Goal: Contribute content: Contribute content

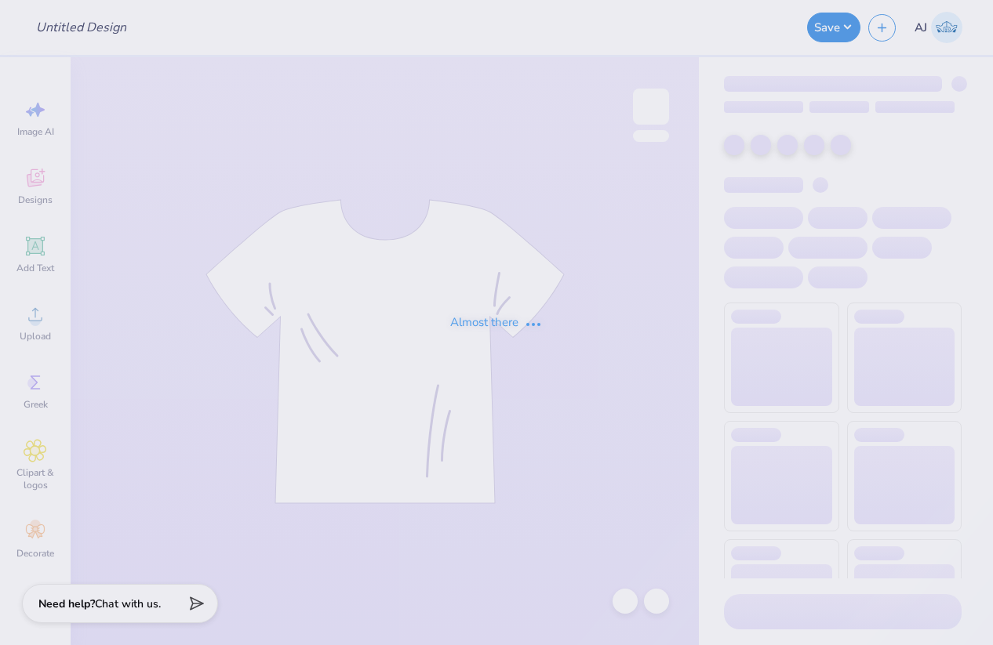
type input "NSSLHA Merch T1"
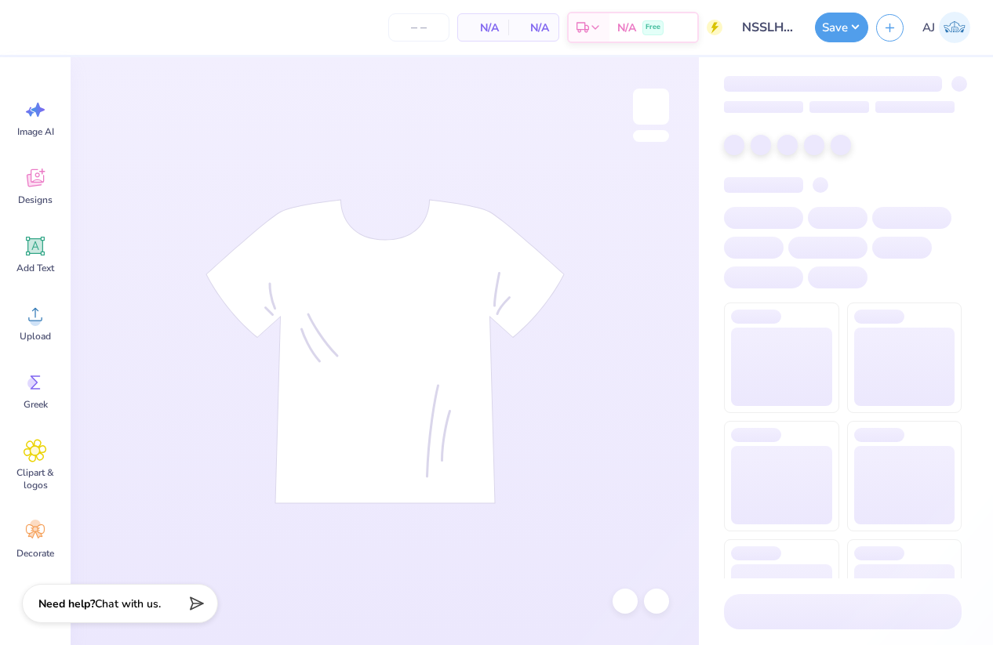
type input "24"
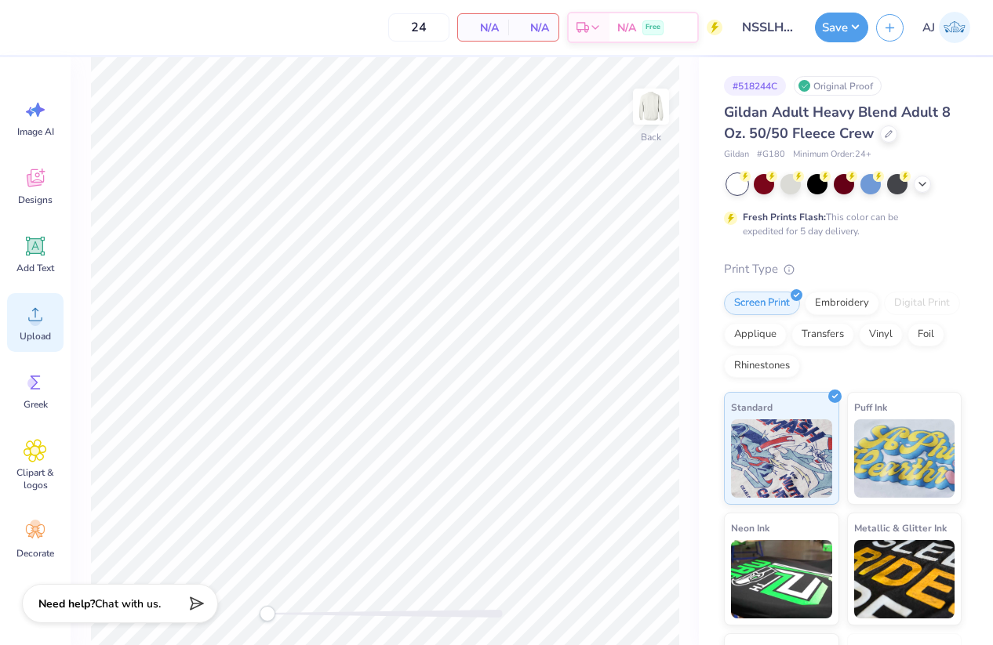
click at [42, 333] on span "Upload" at bounding box center [35, 336] width 31 height 13
click at [43, 307] on icon at bounding box center [36, 315] width 24 height 24
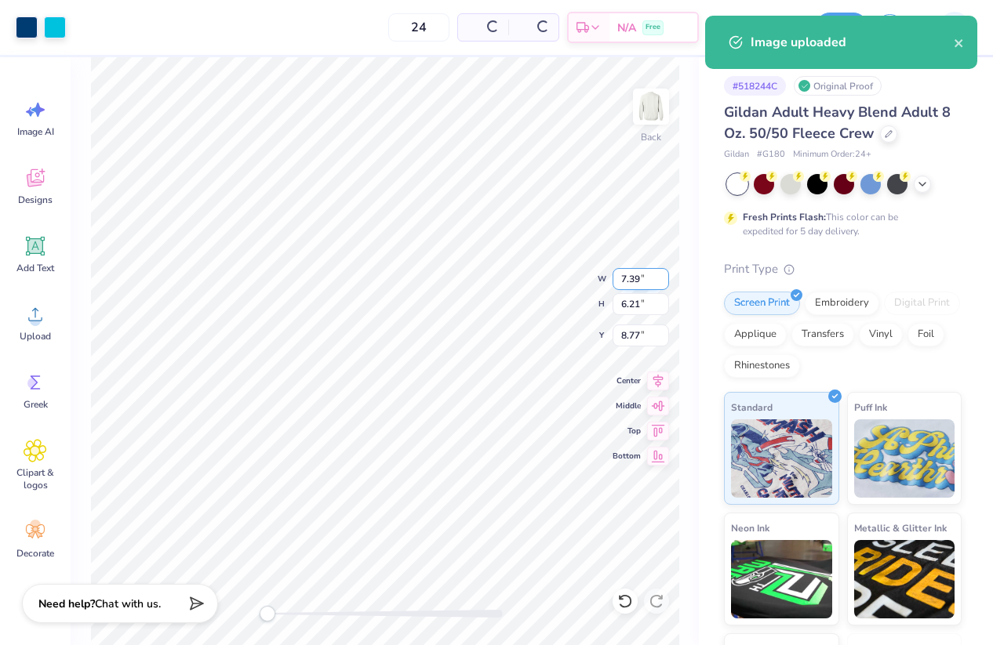
click at [635, 281] on input "7.39" at bounding box center [640, 279] width 56 height 22
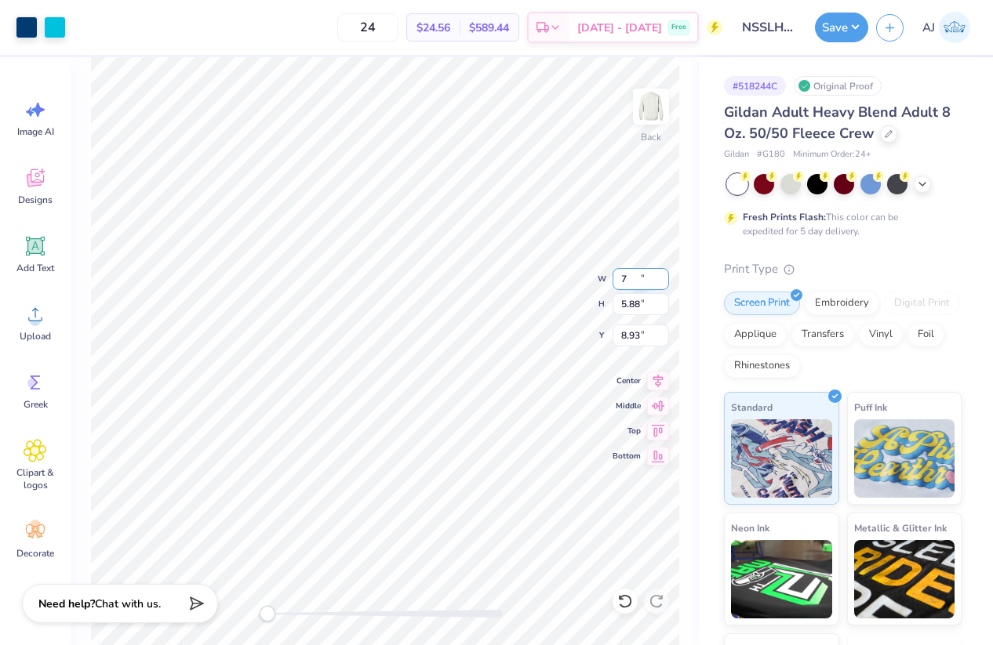
type input "7.00"
type input "5.88"
click at [627, 337] on input "8.93" at bounding box center [640, 336] width 56 height 22
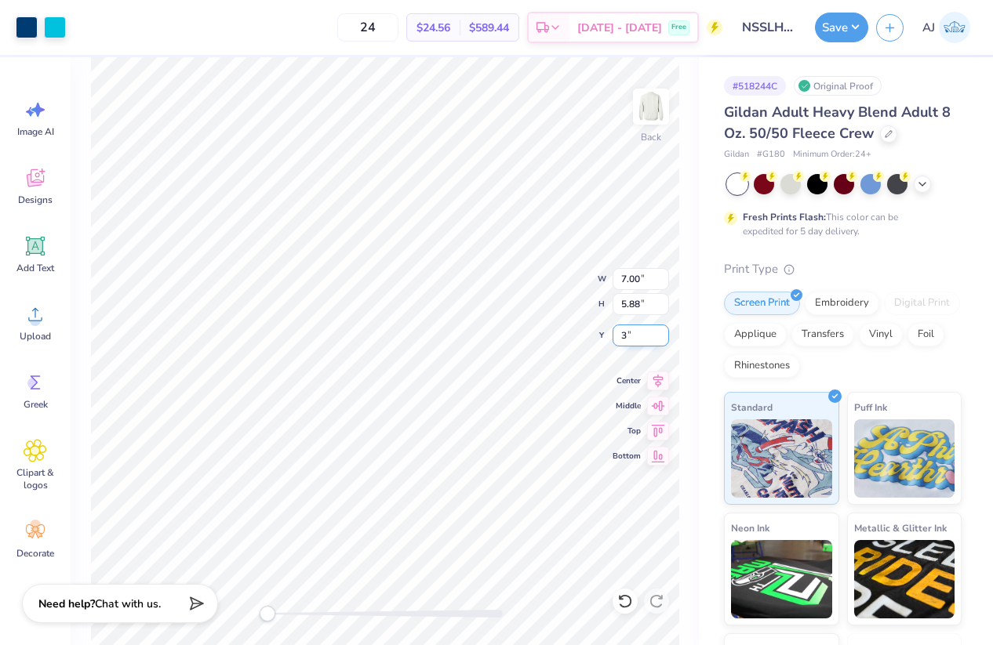
type input "3"
click at [855, 24] on button "Save" at bounding box center [841, 25] width 53 height 30
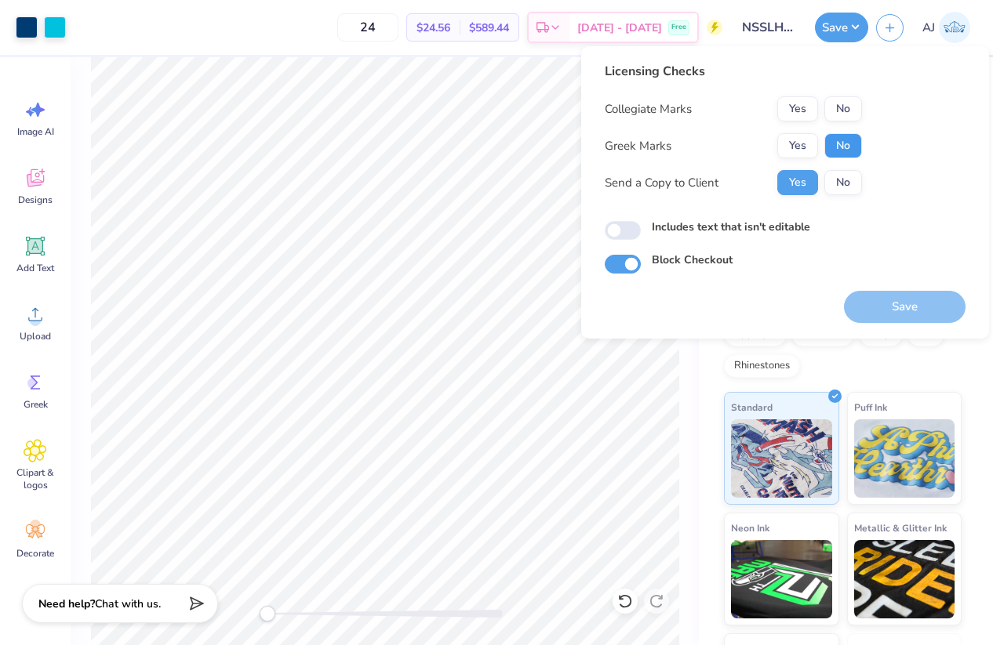
click at [839, 147] on button "No" at bounding box center [843, 145] width 38 height 25
click at [841, 108] on button "No" at bounding box center [843, 108] width 38 height 25
click at [617, 236] on input "Includes text that isn't editable" at bounding box center [623, 230] width 36 height 19
checkbox input "true"
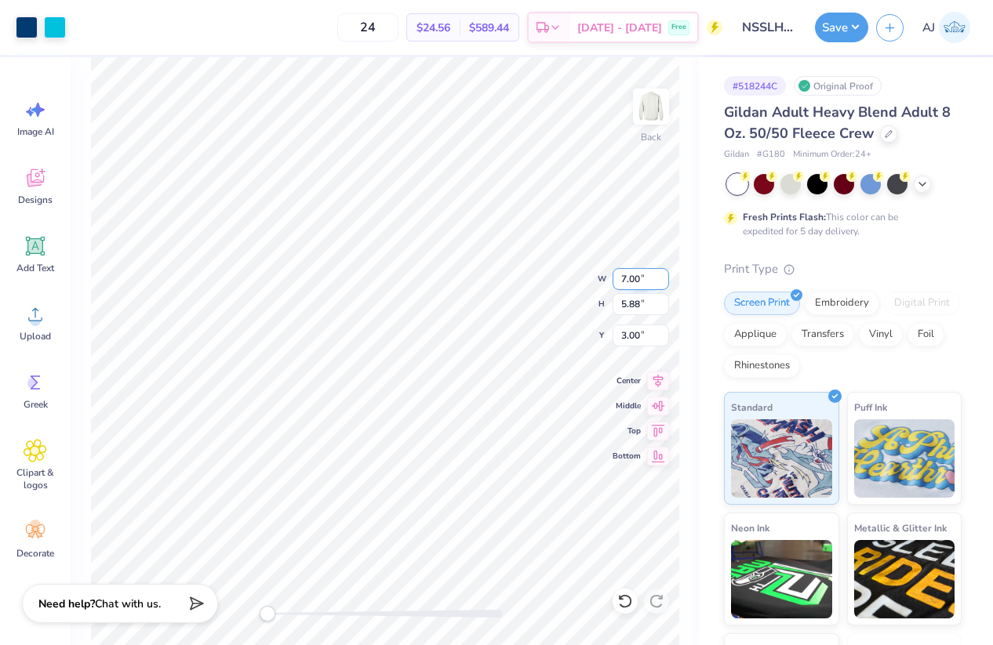
click at [637, 278] on input "7.00" at bounding box center [640, 279] width 56 height 22
type input "8.00"
type input "6.72"
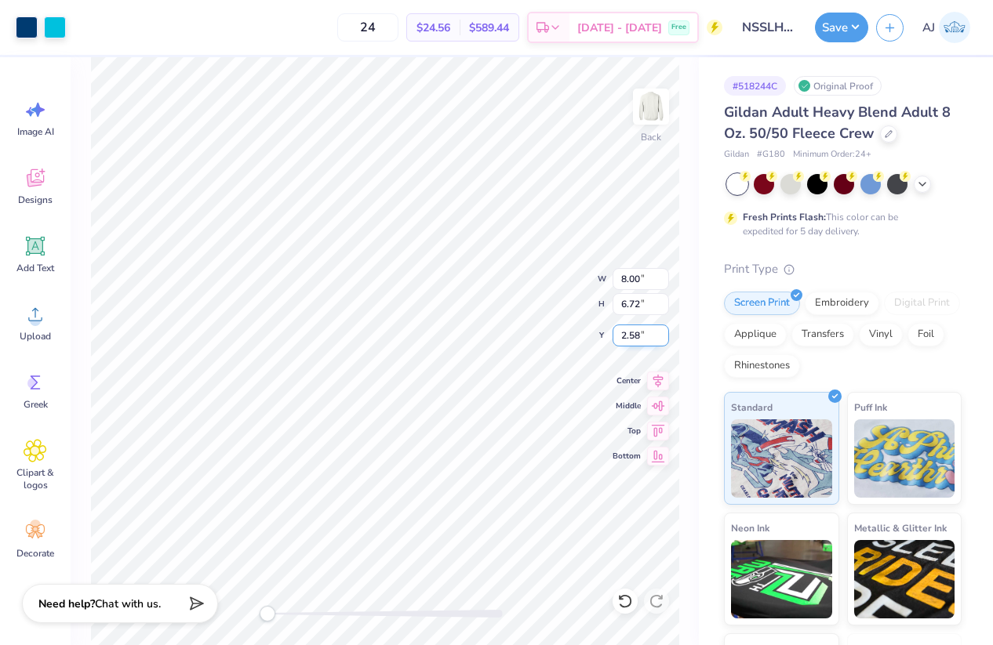
click at [620, 342] on input "2.58" at bounding box center [640, 336] width 56 height 22
click at [621, 339] on input "2.58" at bounding box center [640, 336] width 56 height 22
type input "3"
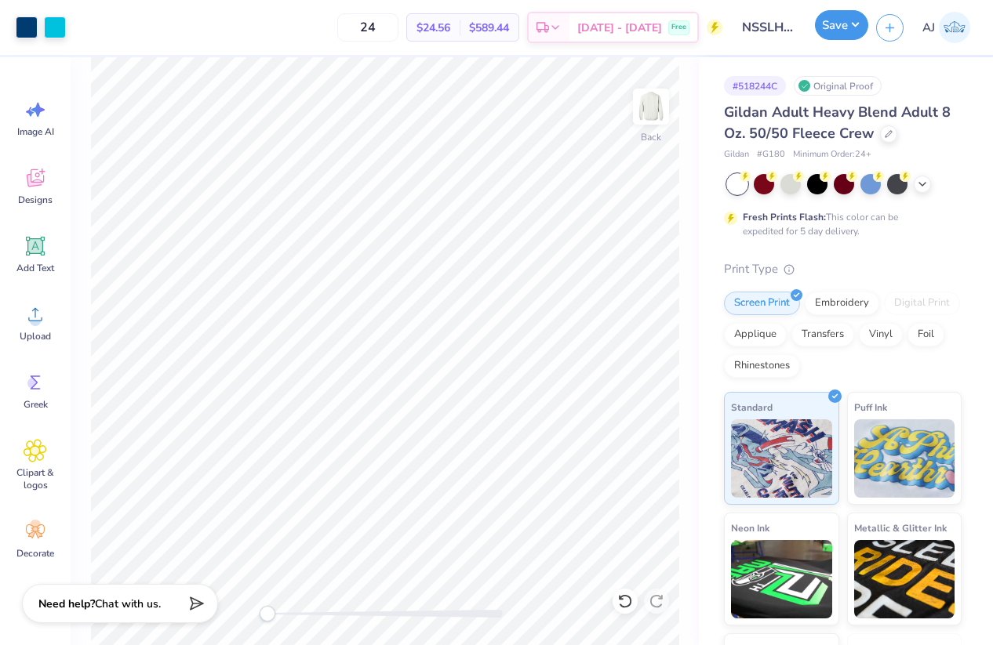
click at [860, 31] on button "Save" at bounding box center [841, 25] width 53 height 30
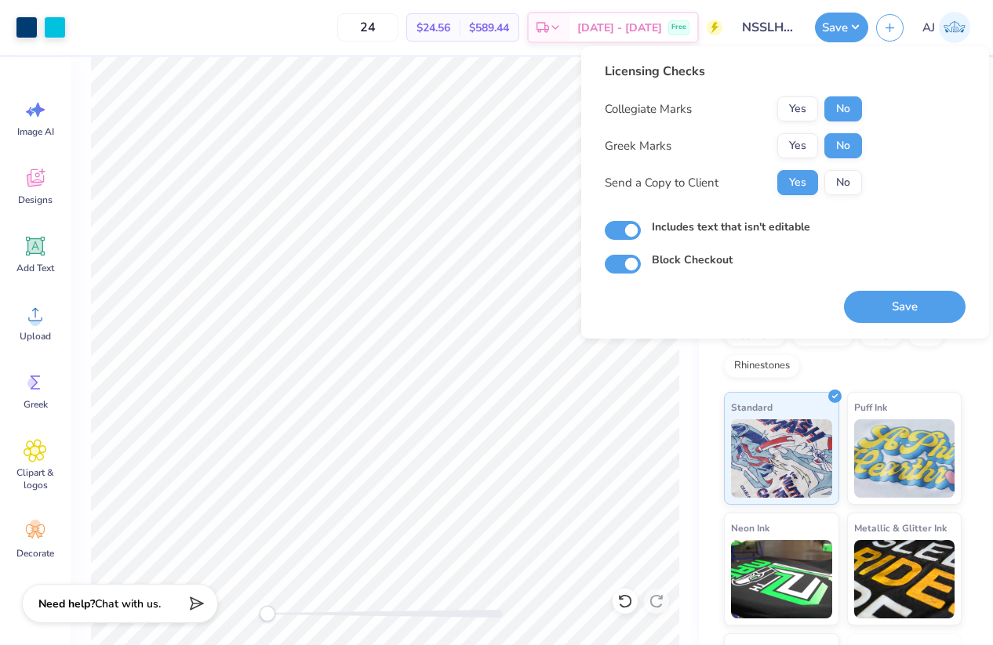
click at [895, 302] on button "Save" at bounding box center [905, 307] width 122 height 32
